Goal: Register for event/course

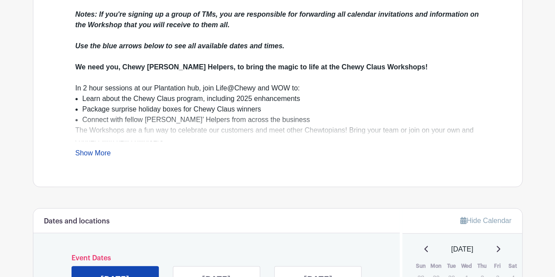
scroll to position [287, 0]
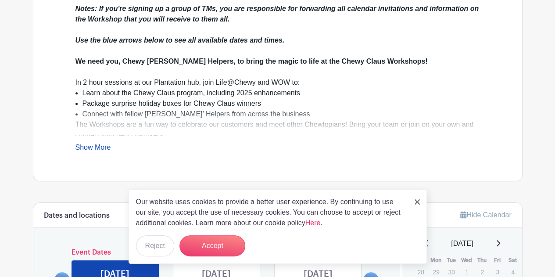
click at [99, 147] on link "Show More" at bounding box center [93, 148] width 36 height 11
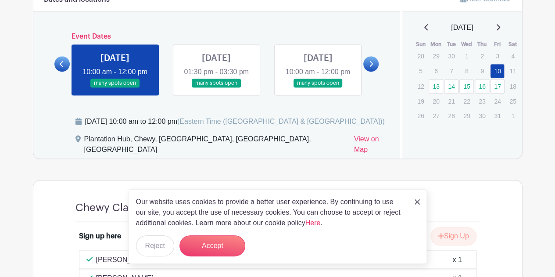
scroll to position [589, 0]
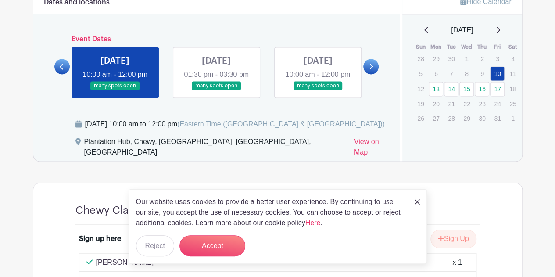
click at [373, 74] on link at bounding box center [370, 66] width 15 height 15
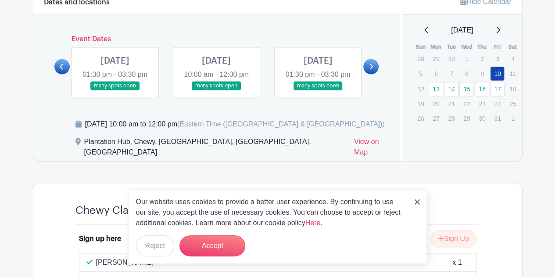
click at [60, 70] on icon at bounding box center [62, 66] width 4 height 7
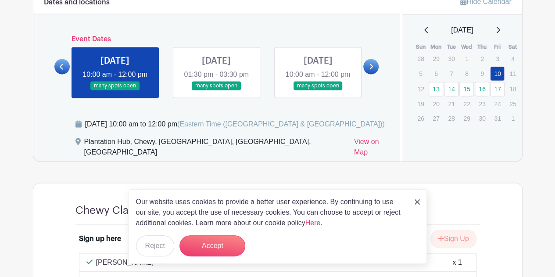
click at [416, 196] on link at bounding box center [416, 201] width 5 height 11
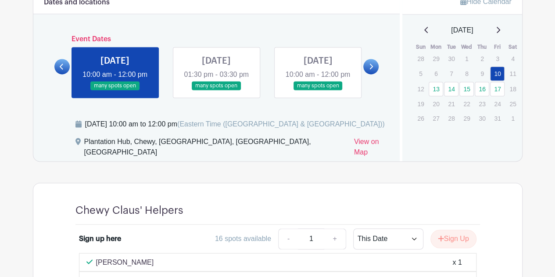
click at [376, 74] on link at bounding box center [370, 66] width 15 height 15
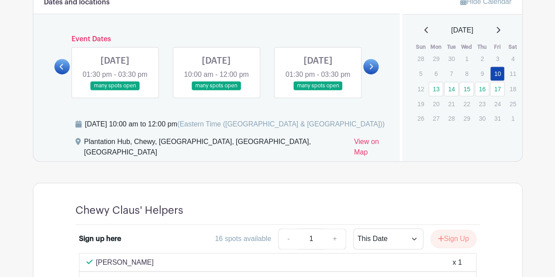
click at [376, 74] on link at bounding box center [370, 66] width 15 height 15
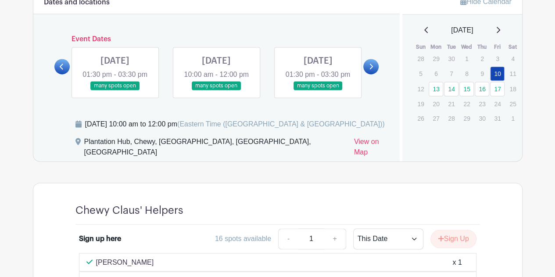
click at [375, 74] on link at bounding box center [370, 66] width 15 height 15
click at [60, 70] on icon at bounding box center [62, 66] width 4 height 7
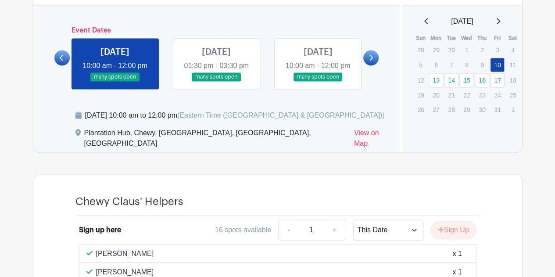
scroll to position [601, 0]
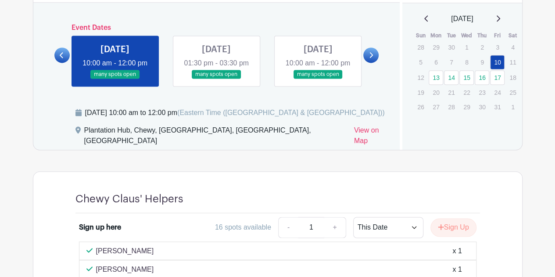
click at [216, 79] on link at bounding box center [216, 79] width 0 height 0
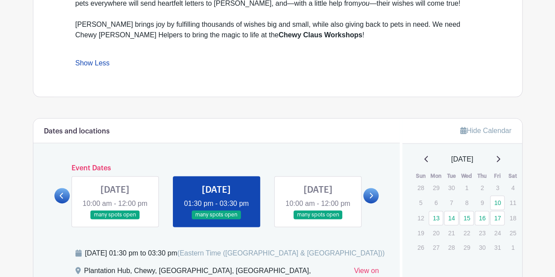
scroll to position [466, 0]
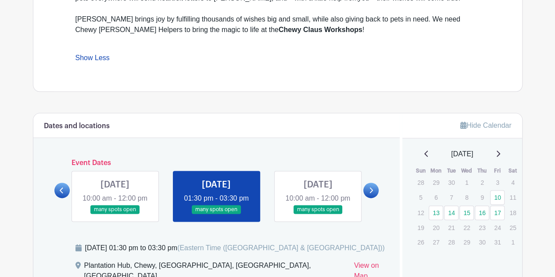
click at [317, 214] on link at bounding box center [317, 214] width 0 height 0
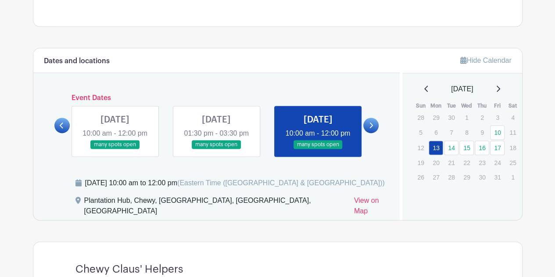
scroll to position [455, 0]
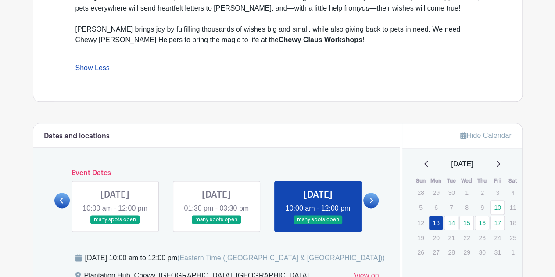
click at [373, 208] on link at bounding box center [370, 199] width 15 height 15
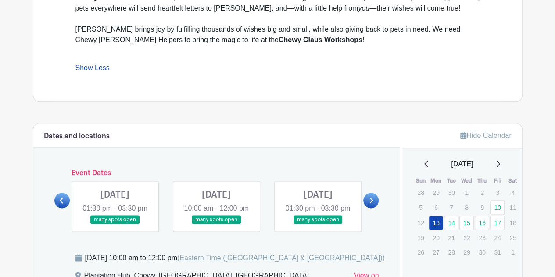
click at [115, 224] on link at bounding box center [115, 224] width 0 height 0
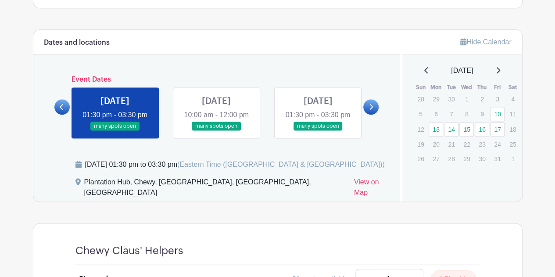
scroll to position [502, 0]
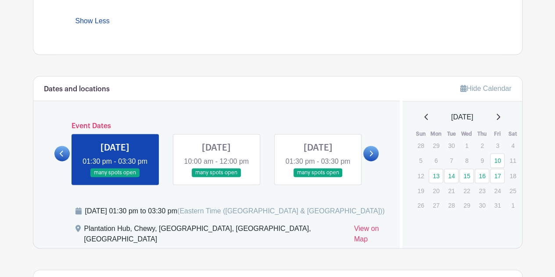
click at [216, 177] on link at bounding box center [216, 177] width 0 height 0
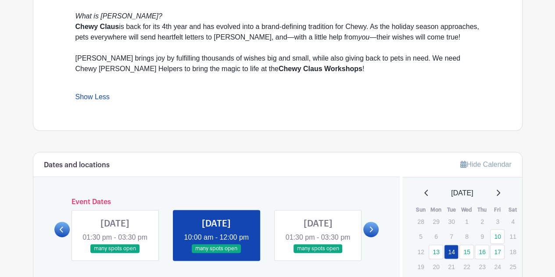
scroll to position [442, 0]
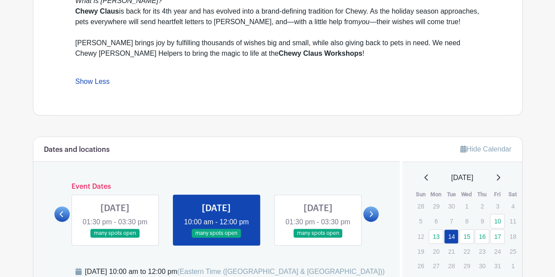
click at [317, 238] on link at bounding box center [317, 238] width 0 height 0
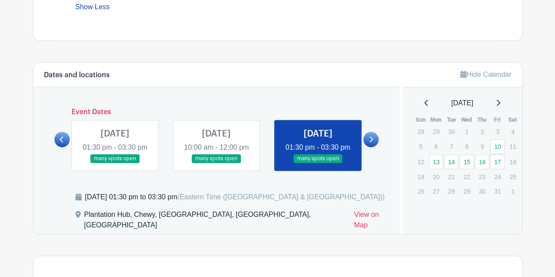
scroll to position [514, 0]
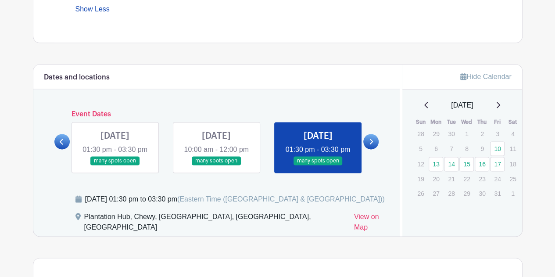
click at [366, 149] on link at bounding box center [370, 141] width 15 height 15
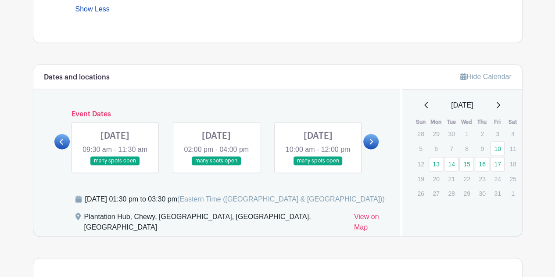
click at [115, 165] on link at bounding box center [115, 165] width 0 height 0
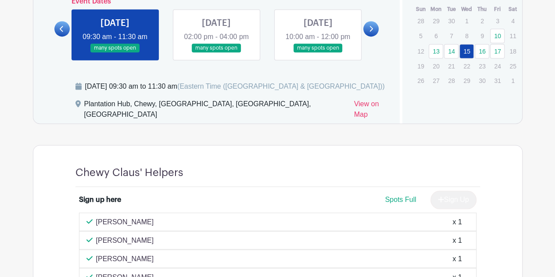
scroll to position [622, 0]
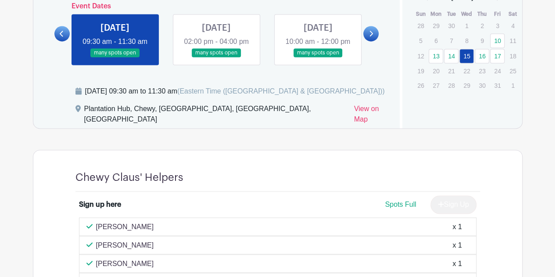
click at [497, 89] on p "31" at bounding box center [497, 85] width 14 height 14
